Goal: Find specific page/section: Find specific page/section

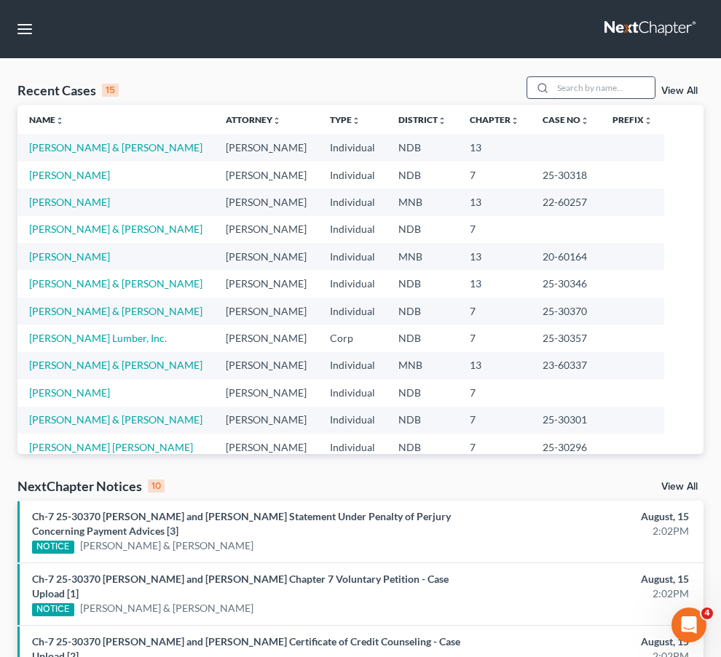
click at [552, 98] on input "search" at bounding box center [603, 87] width 102 height 21
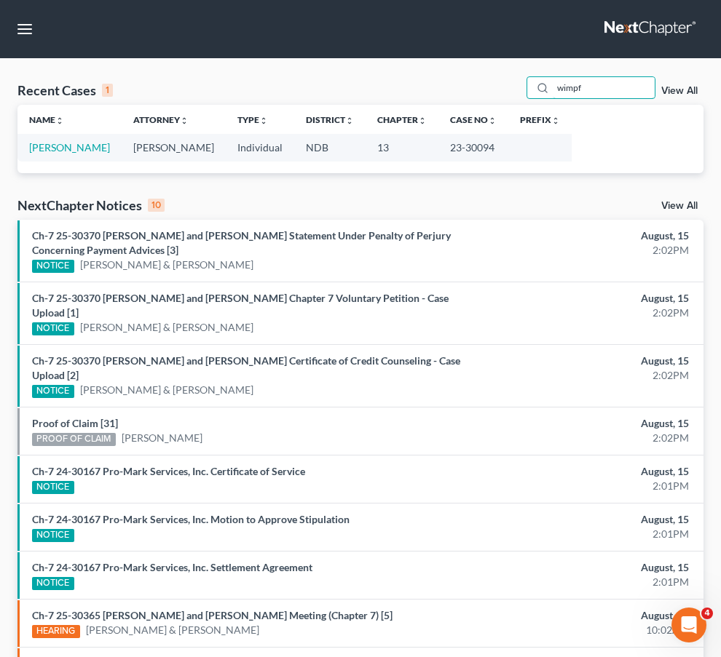
type input "wimpf"
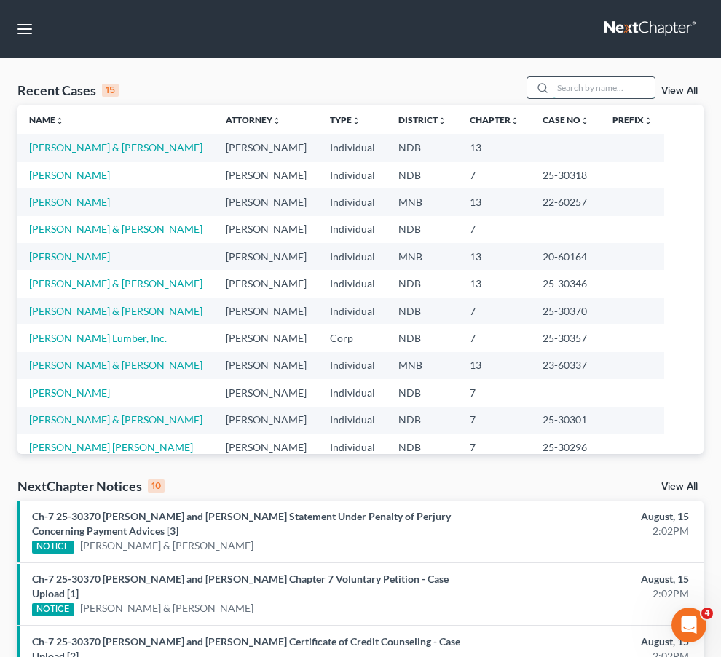
click at [552, 98] on input "search" at bounding box center [603, 87] width 102 height 21
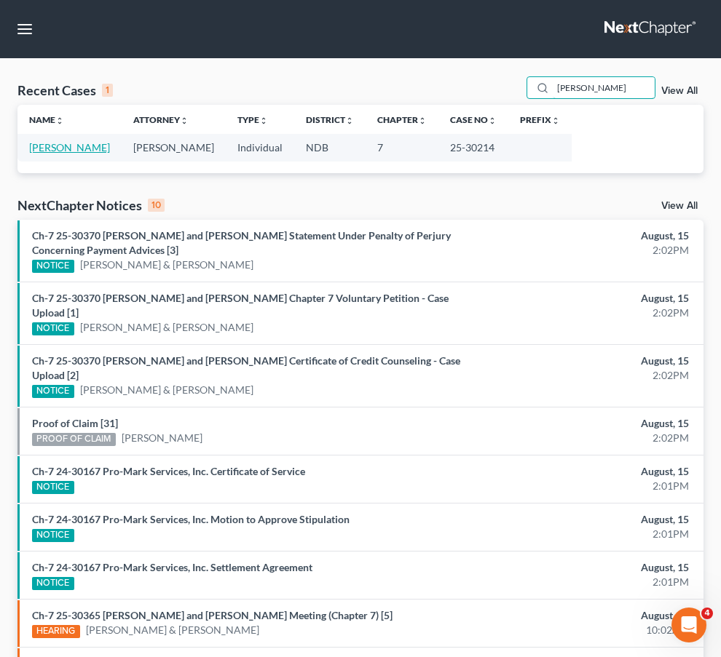
type input "Lowe"
click at [41, 154] on link "[PERSON_NAME]" at bounding box center [69, 147] width 81 height 12
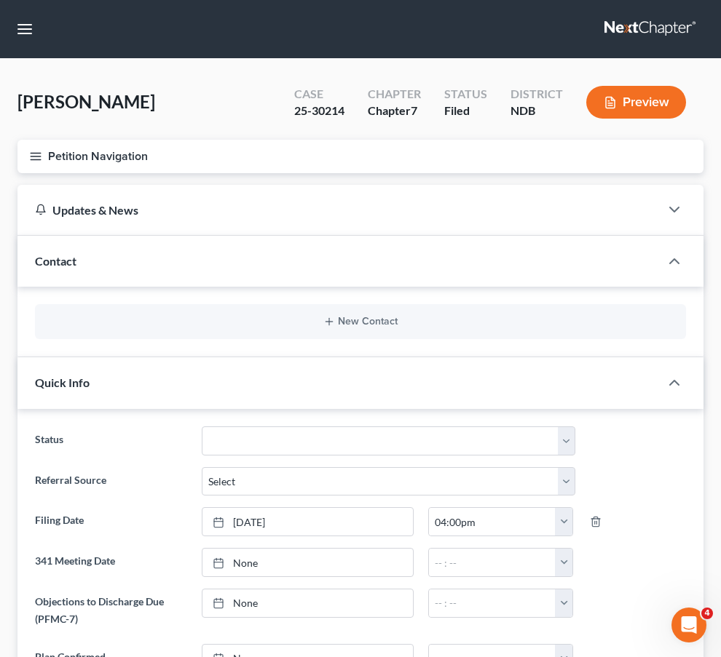
click at [0, 0] on span "Property Analysis" at bounding box center [0, 0] width 0 height 0
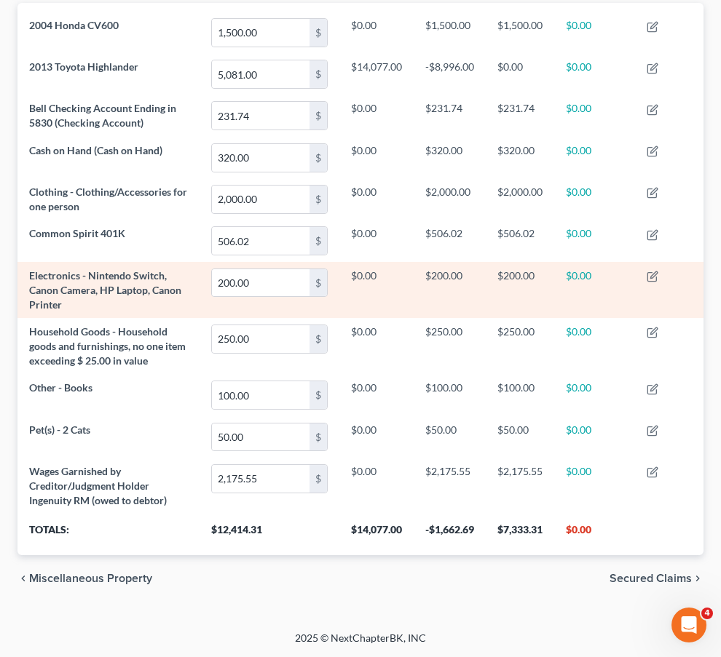
scroll to position [539, 0]
